Goal: Task Accomplishment & Management: Complete application form

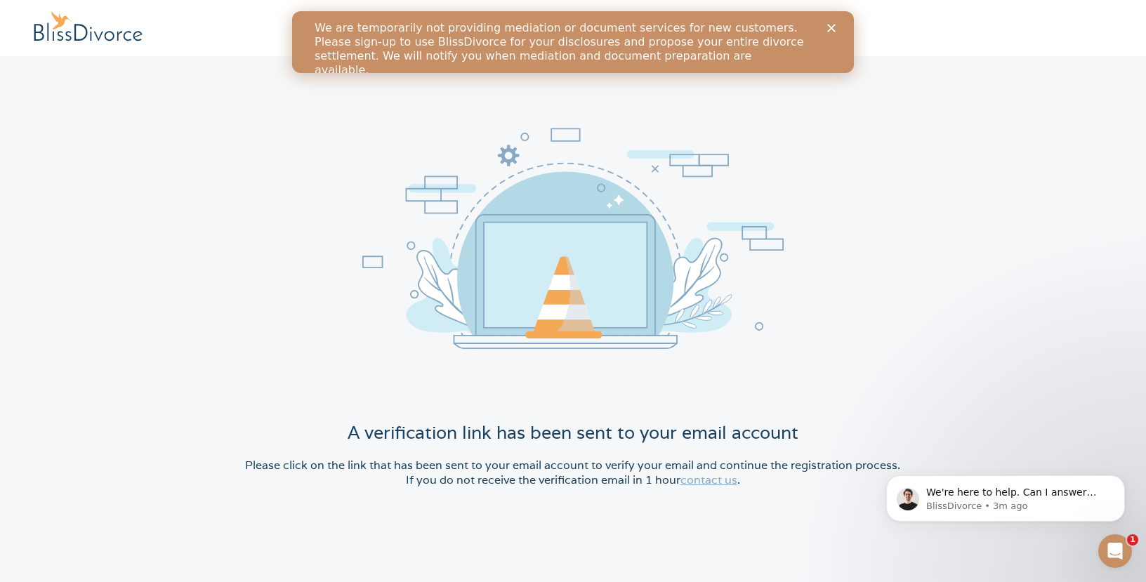
click at [835, 24] on icon "Close" at bounding box center [831, 28] width 8 height 8
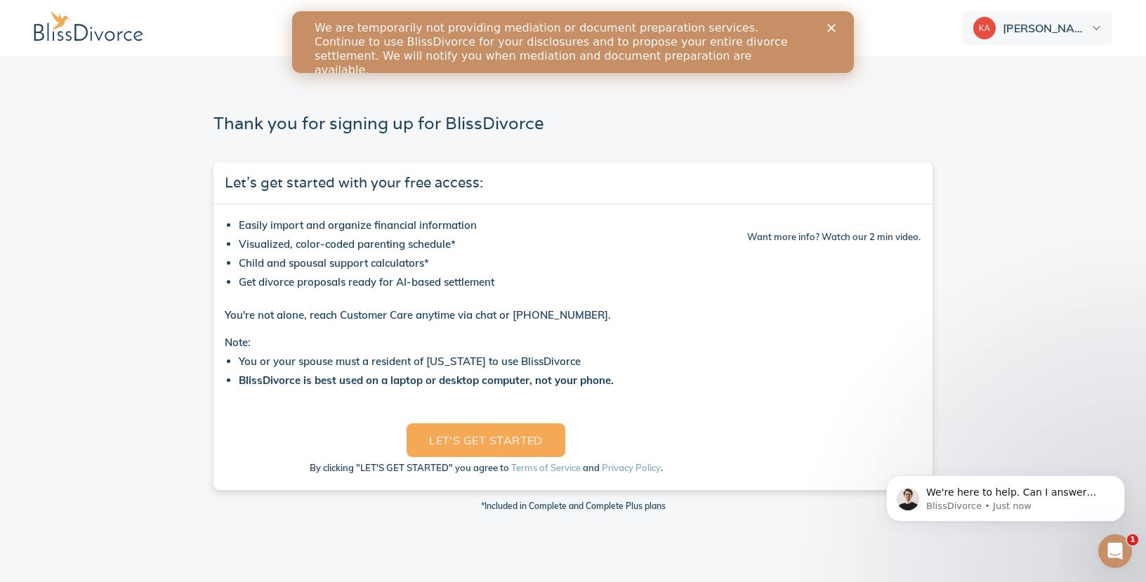
click at [829, 27] on polygon "Close" at bounding box center [831, 28] width 8 height 8
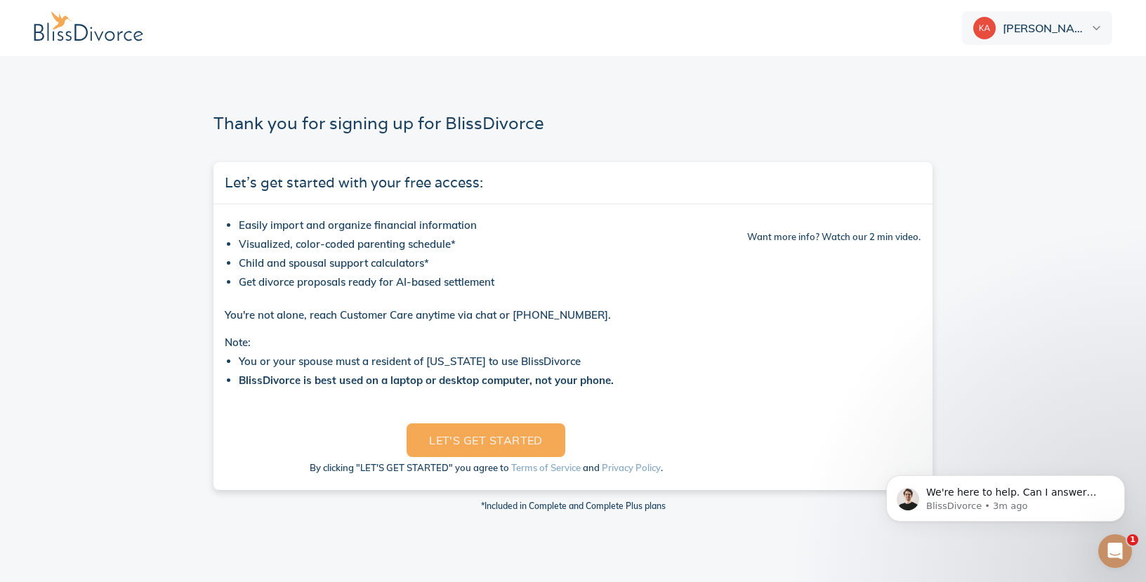
click at [462, 457] on div "By clicking "LET'S GET STARTED" you agree to Terms of Service and Privacy Polic…" at bounding box center [486, 465] width 522 height 17
click at [463, 446] on span "LET'S GET STARTED" at bounding box center [486, 440] width 114 height 20
